Goal: Navigation & Orientation: Find specific page/section

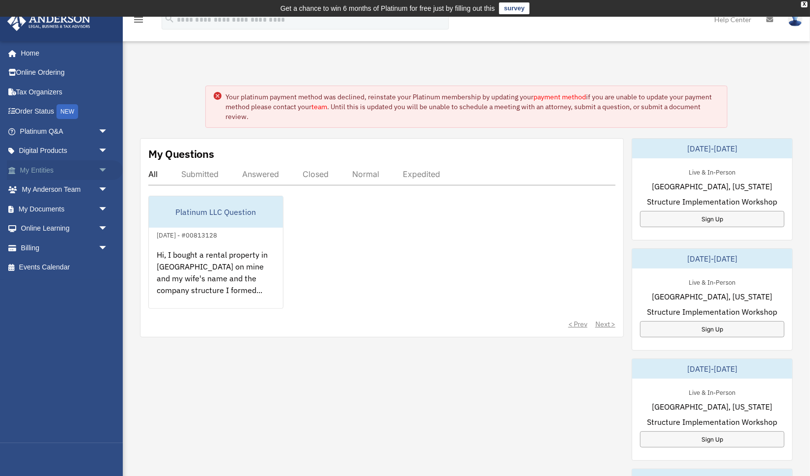
click at [48, 169] on link "My Entities arrow_drop_down" at bounding box center [65, 170] width 116 height 20
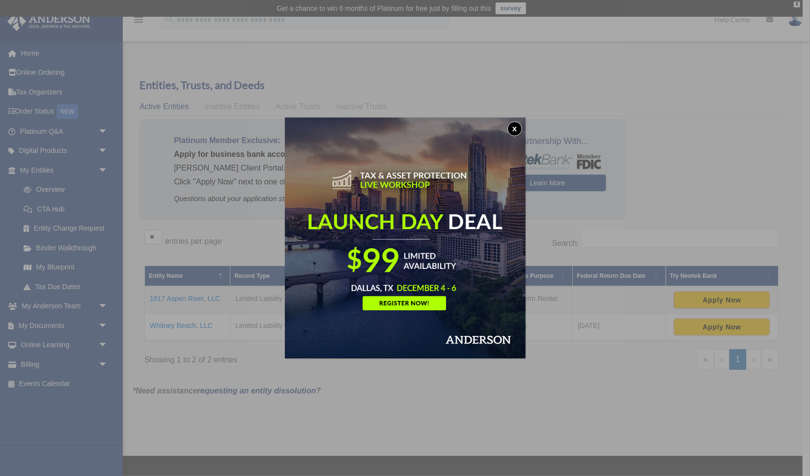
click at [510, 124] on button "x" at bounding box center [514, 128] width 15 height 15
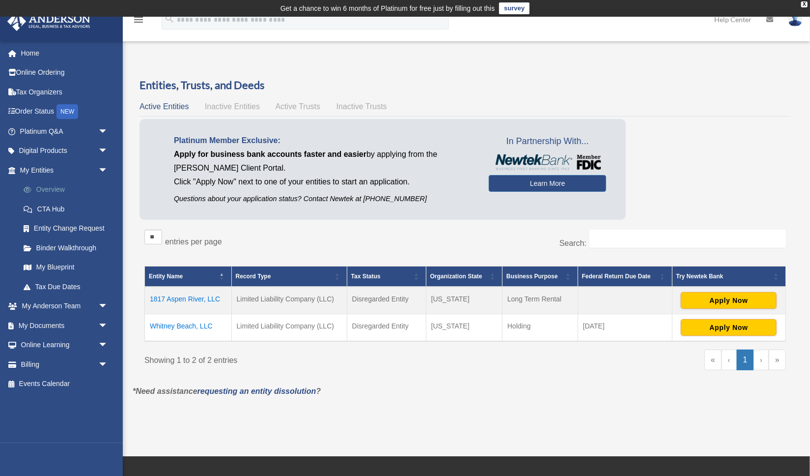
click at [58, 187] on link "Overview" at bounding box center [68, 190] width 109 height 20
